Goal: Information Seeking & Learning: Learn about a topic

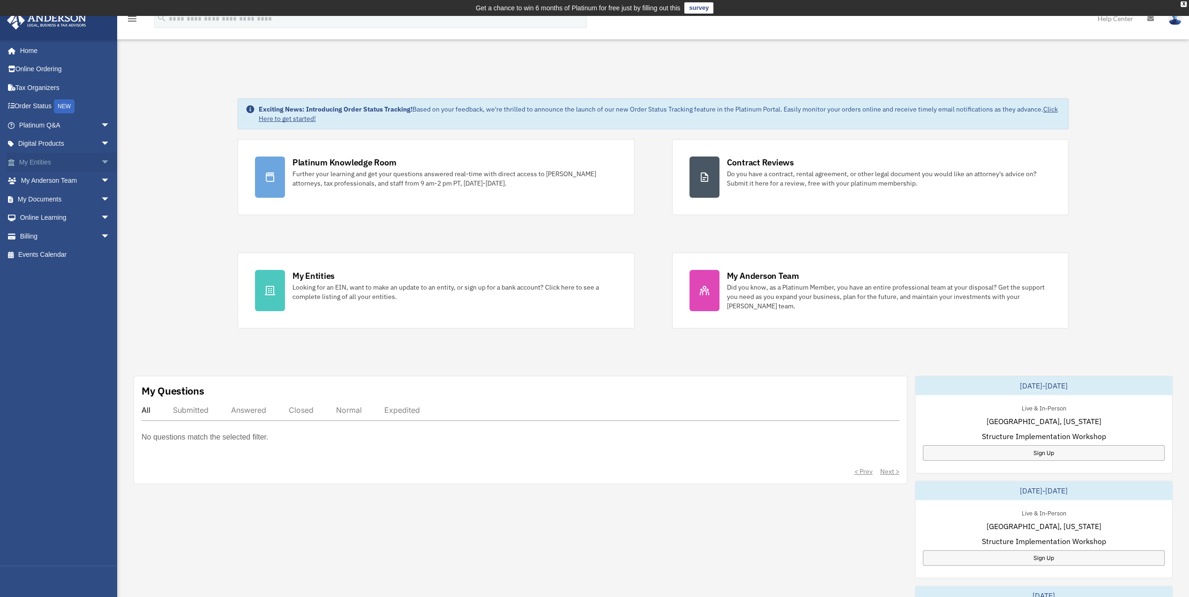
click at [65, 160] on link "My Entities arrow_drop_down" at bounding box center [66, 162] width 118 height 19
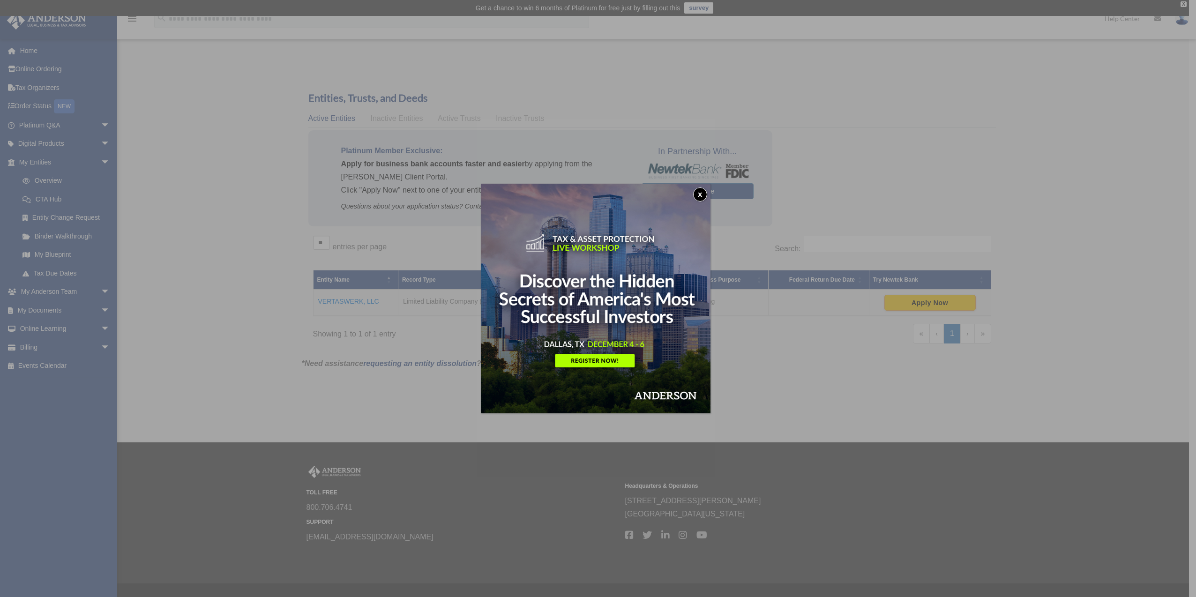
click at [704, 193] on button "x" at bounding box center [700, 195] width 14 height 14
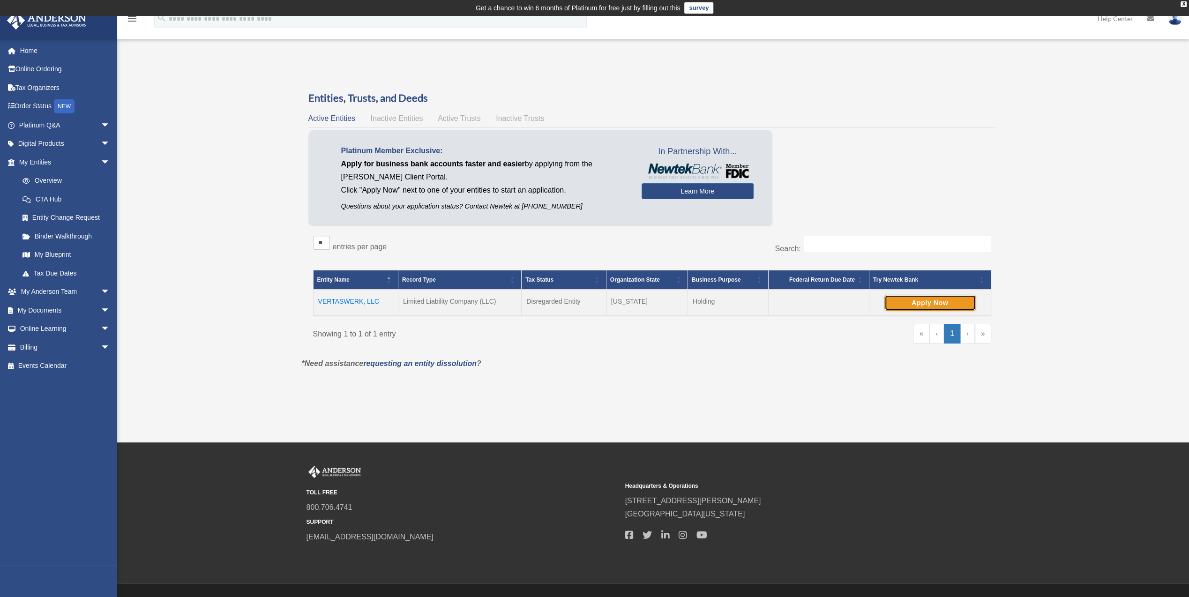
click at [920, 305] on button "Apply Now" at bounding box center [930, 303] width 91 height 16
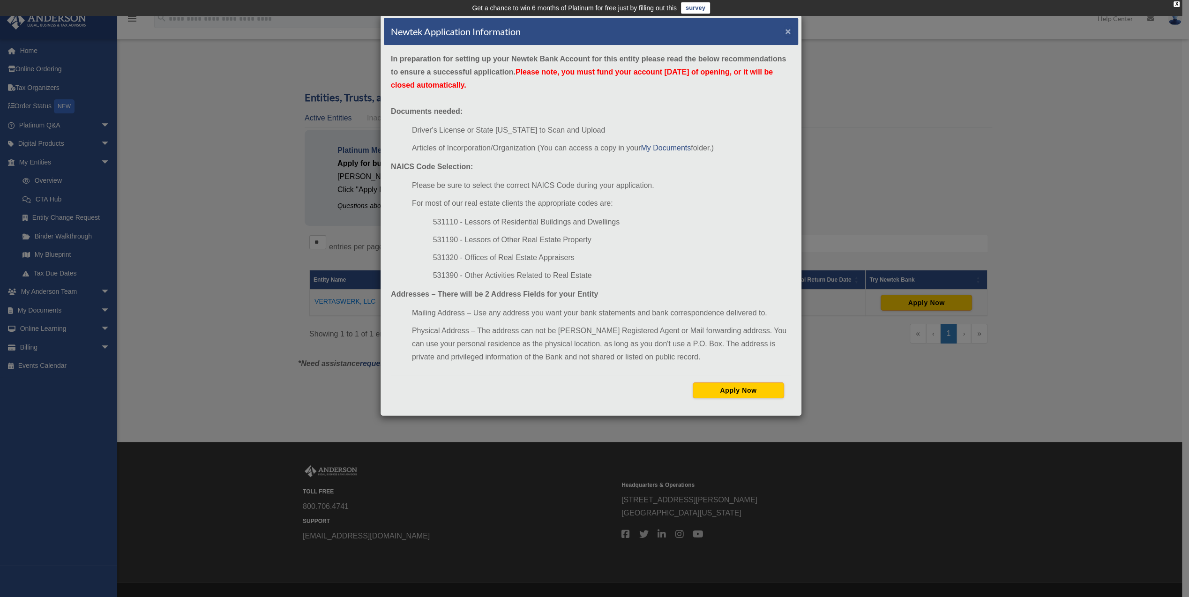
click at [789, 30] on button "×" at bounding box center [788, 31] width 6 height 10
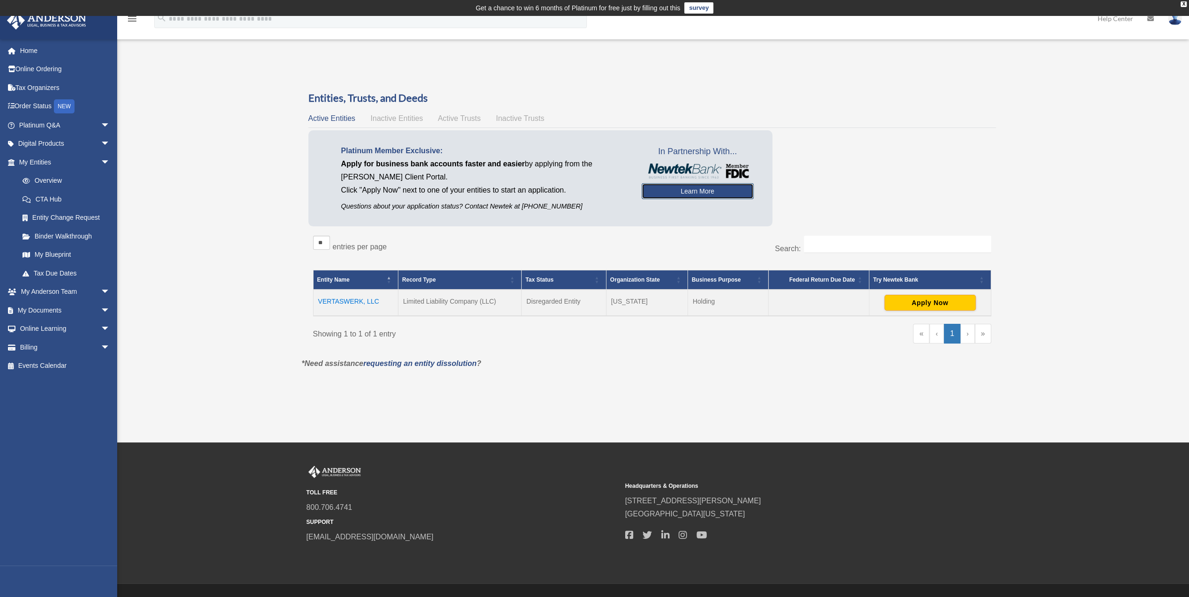
click at [697, 190] on link "Learn More" at bounding box center [698, 191] width 112 height 16
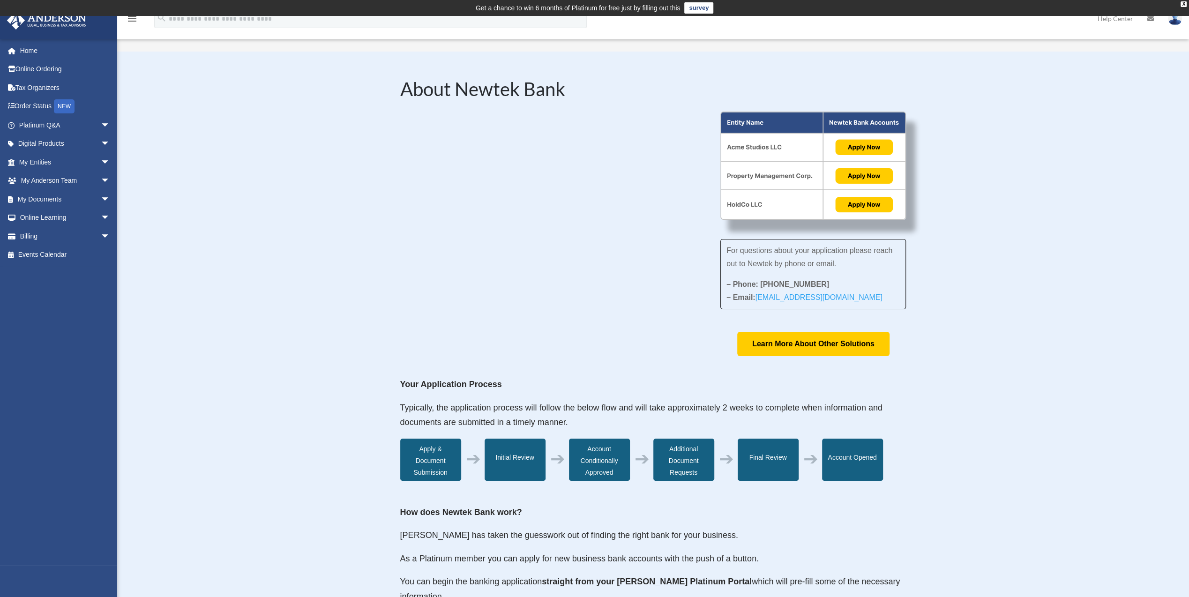
click at [732, 205] on img at bounding box center [814, 166] width 186 height 109
click at [878, 204] on img at bounding box center [814, 166] width 186 height 109
click at [865, 205] on img at bounding box center [814, 166] width 186 height 109
drag, startPoint x: 453, startPoint y: 90, endPoint x: 563, endPoint y: 91, distance: 110.2
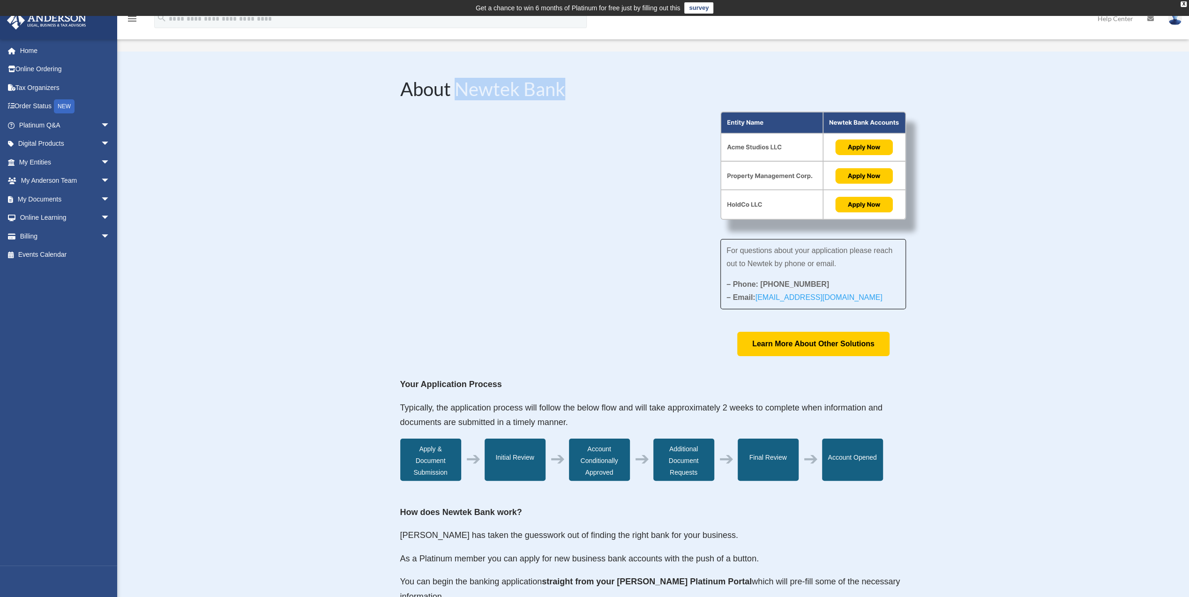
click at [563, 91] on h2 "About Newtek Bank" at bounding box center [653, 91] width 506 height 23
drag, startPoint x: 563, startPoint y: 91, endPoint x: 544, endPoint y: 86, distance: 19.3
